Goal: Use online tool/utility

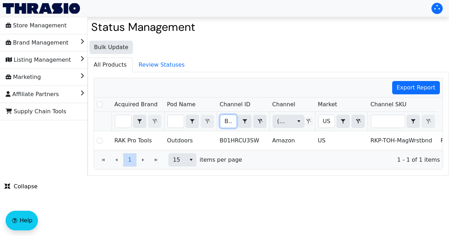
scroll to position [0, 29]
drag, startPoint x: 0, startPoint y: 0, endPoint x: 237, endPoint y: 123, distance: 267.0
click at [237, 123] on div "B01HRCU3SW Contains" at bounding box center [243, 121] width 47 height 13
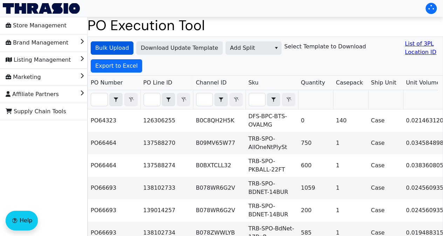
scroll to position [0, 939]
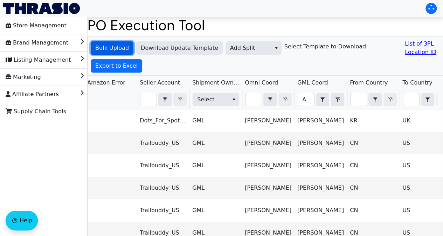
click at [108, 48] on span "Bulk Upload" at bounding box center [112, 48] width 34 height 8
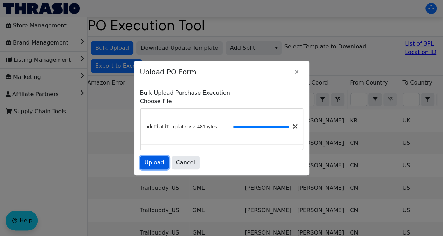
click at [161, 161] on span "Upload" at bounding box center [155, 162] width 20 height 8
